Goal: Check status: Check status

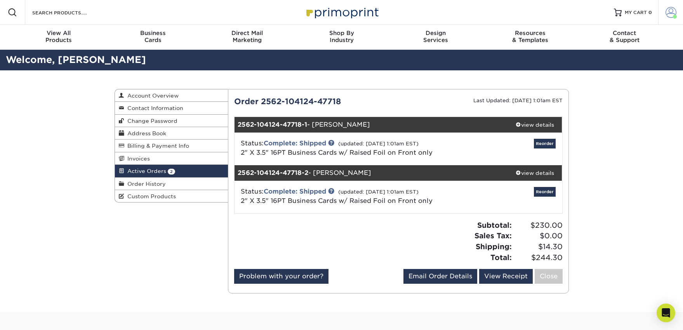
click at [674, 9] on span at bounding box center [671, 12] width 11 height 11
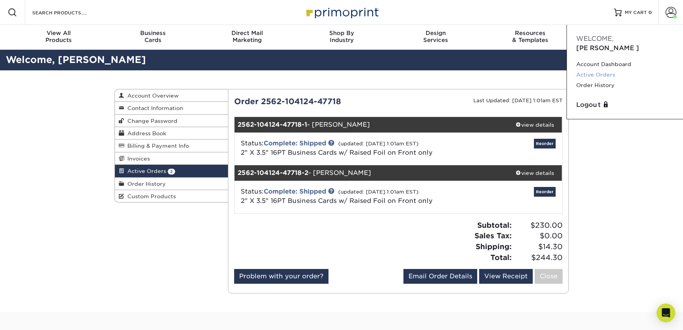
click at [605, 70] on link "Active Orders" at bounding box center [624, 75] width 97 height 10
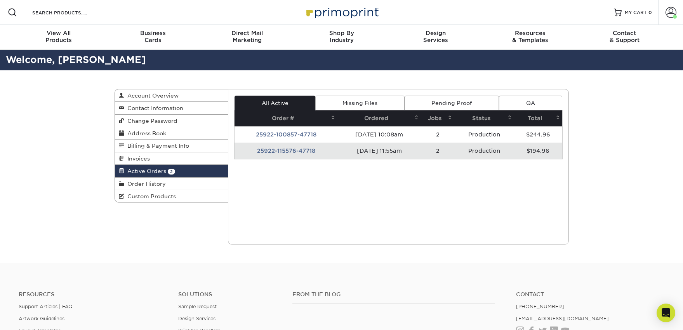
click at [283, 153] on td "25922-115576-47718" at bounding box center [286, 151] width 103 height 16
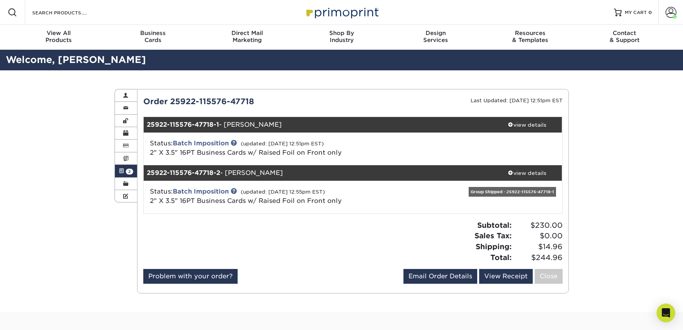
click at [127, 173] on span "2" at bounding box center [129, 172] width 7 height 6
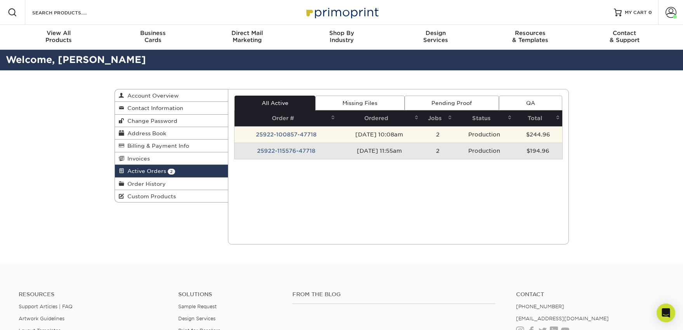
click at [304, 136] on td "25922-100857-47718" at bounding box center [286, 134] width 103 height 16
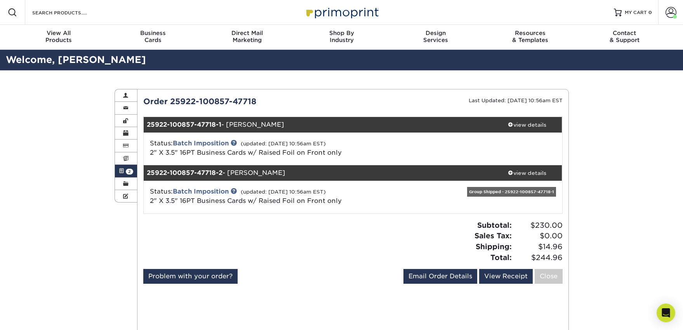
click at [124, 172] on span at bounding box center [121, 171] width 5 height 6
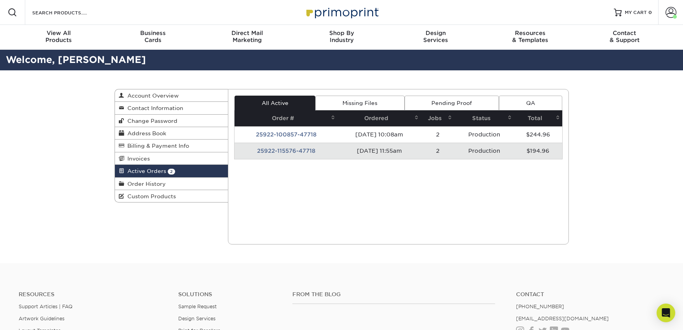
click at [299, 152] on td "25922-115576-47718" at bounding box center [286, 151] width 103 height 16
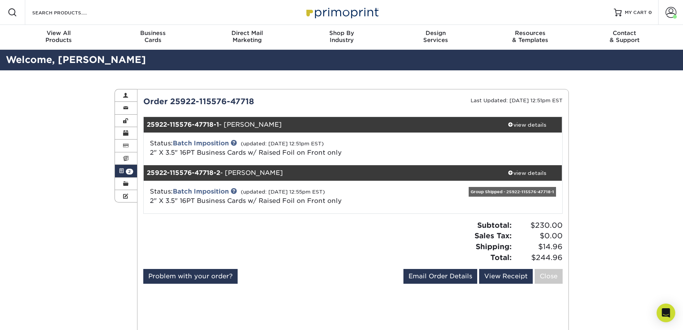
click at [127, 171] on span "2" at bounding box center [129, 172] width 7 height 6
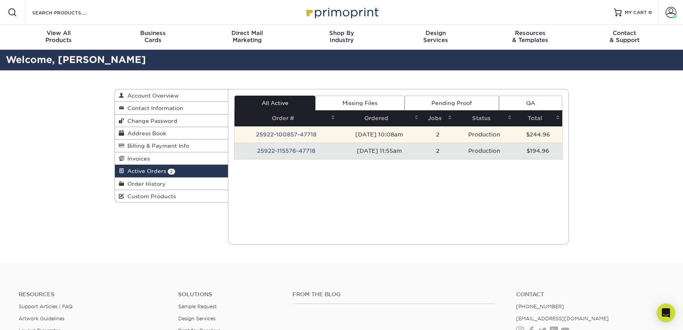
click at [291, 134] on td "25922-100857-47718" at bounding box center [286, 134] width 103 height 16
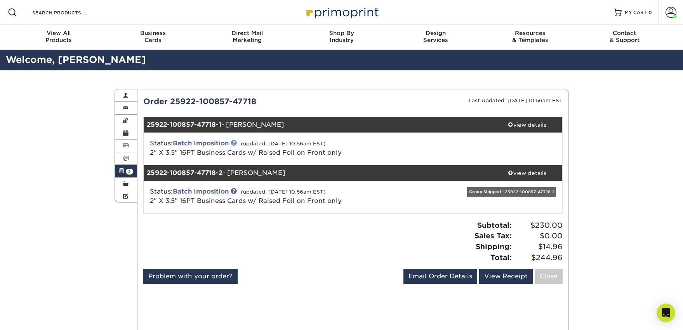
click at [235, 144] on link at bounding box center [234, 142] width 6 height 6
